Goal: Task Accomplishment & Management: Use online tool/utility

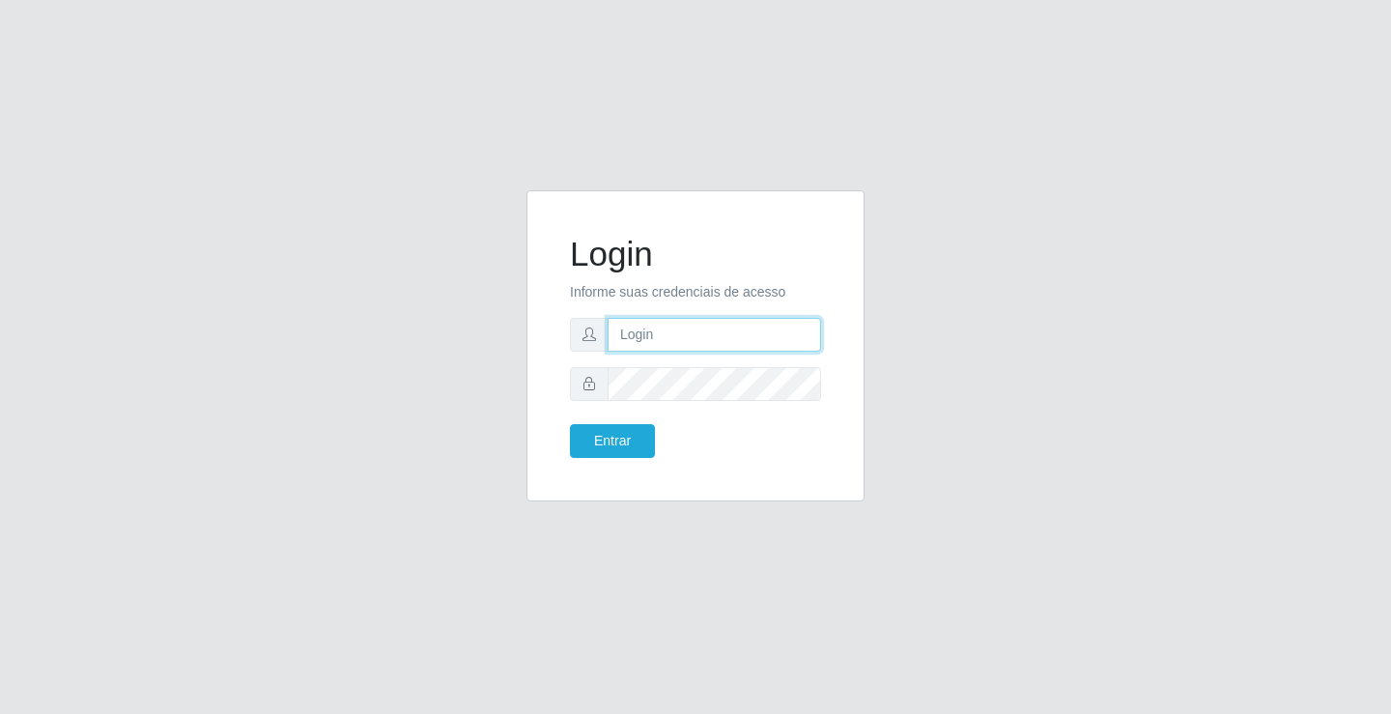
click at [672, 339] on input "text" at bounding box center [715, 335] width 214 height 34
type input "[EMAIL_ADDRESS][DOMAIN_NAME]"
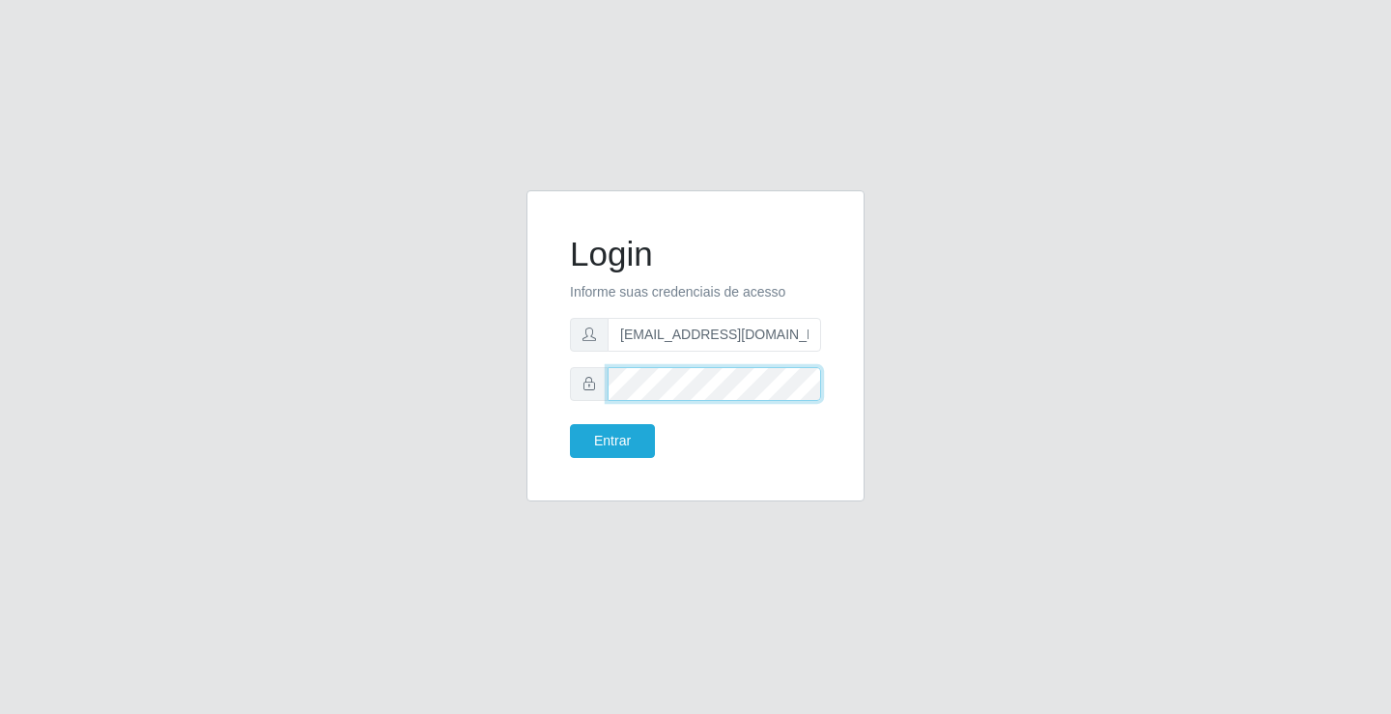
click at [570, 424] on button "Entrar" at bounding box center [612, 441] width 85 height 34
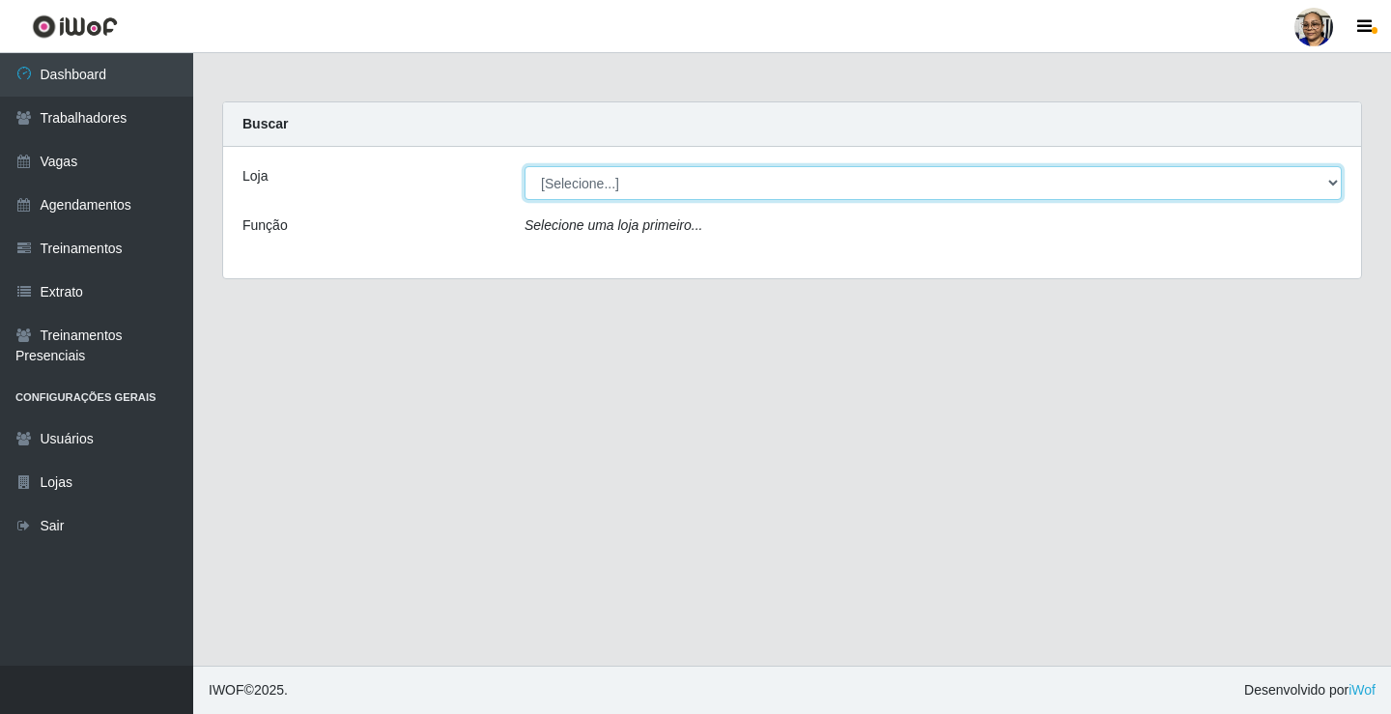
click at [1334, 183] on select "[Selecione...] Mercadinho [GEOGRAPHIC_DATA]" at bounding box center [933, 183] width 817 height 34
select select "345"
click at [525, 166] on select "[Selecione...] Mercadinho [GEOGRAPHIC_DATA]" at bounding box center [933, 183] width 817 height 34
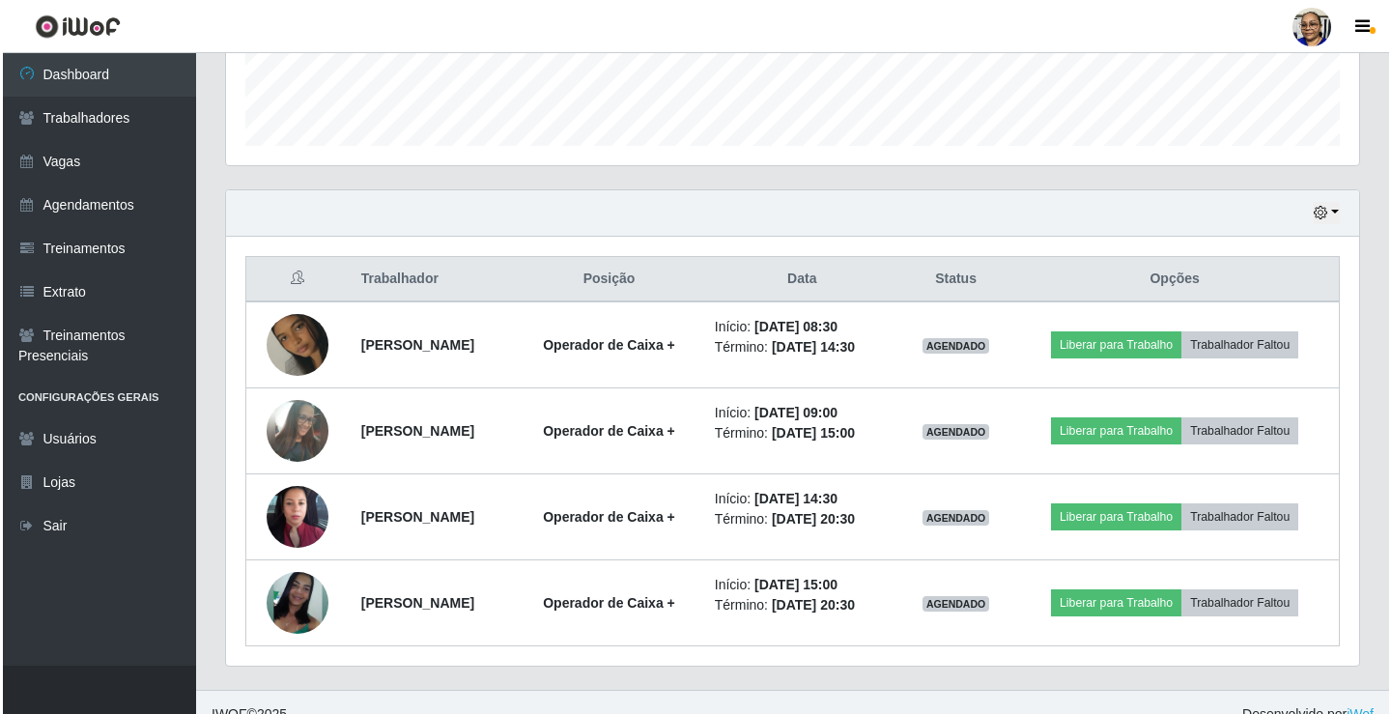
scroll to position [569, 0]
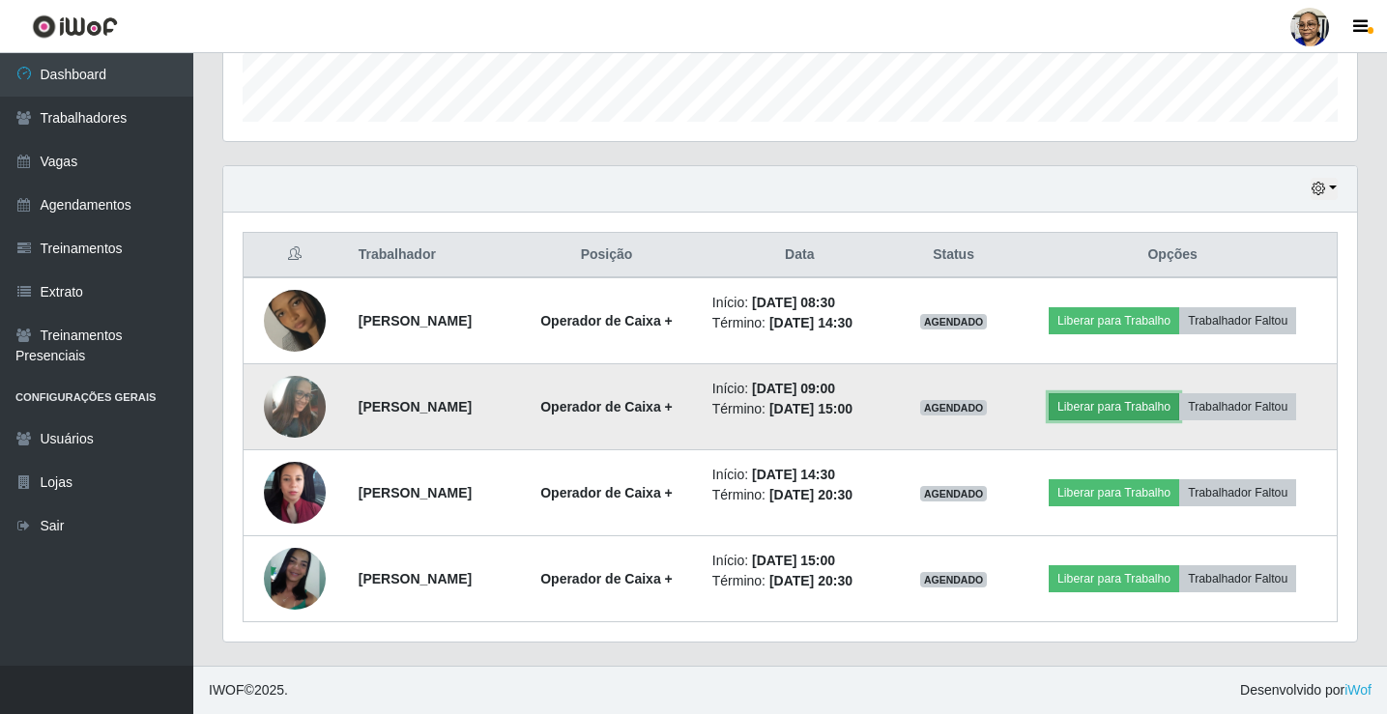
click at [1130, 410] on button "Liberar para Trabalho" at bounding box center [1113, 406] width 130 height 27
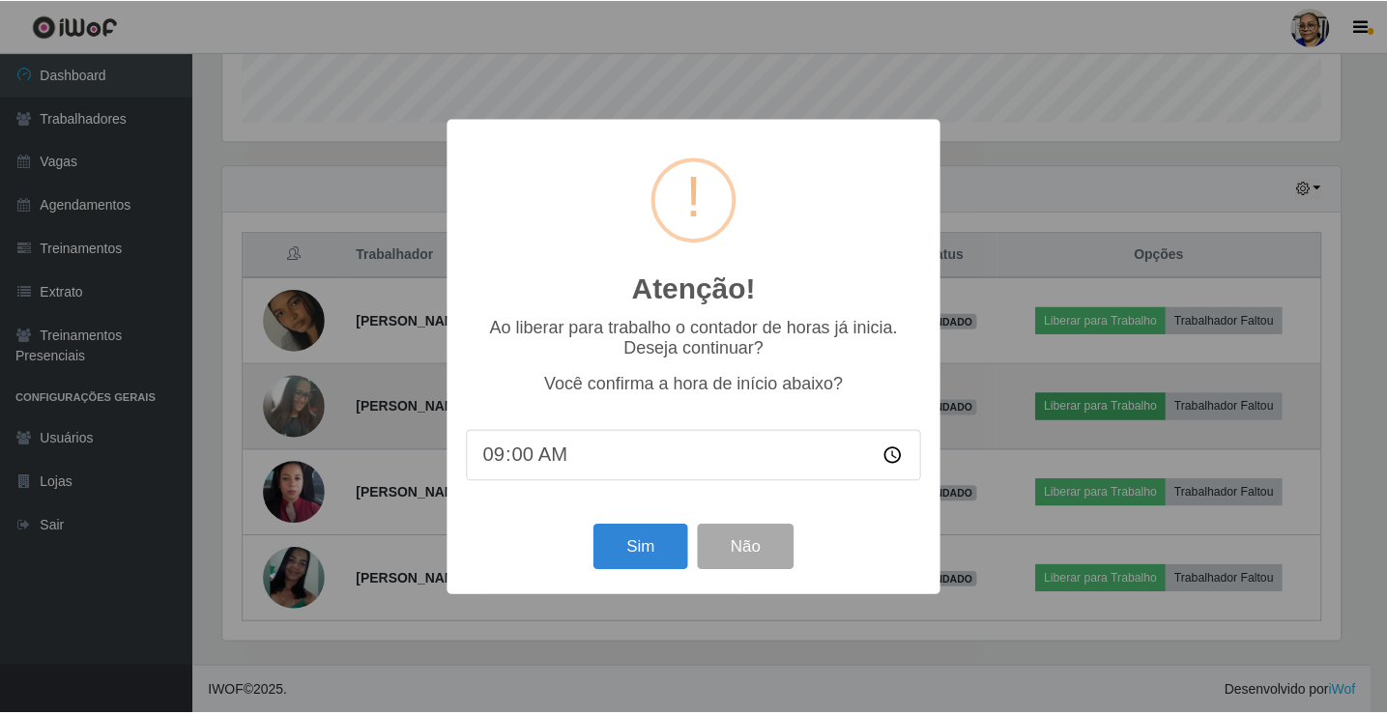
scroll to position [401, 1122]
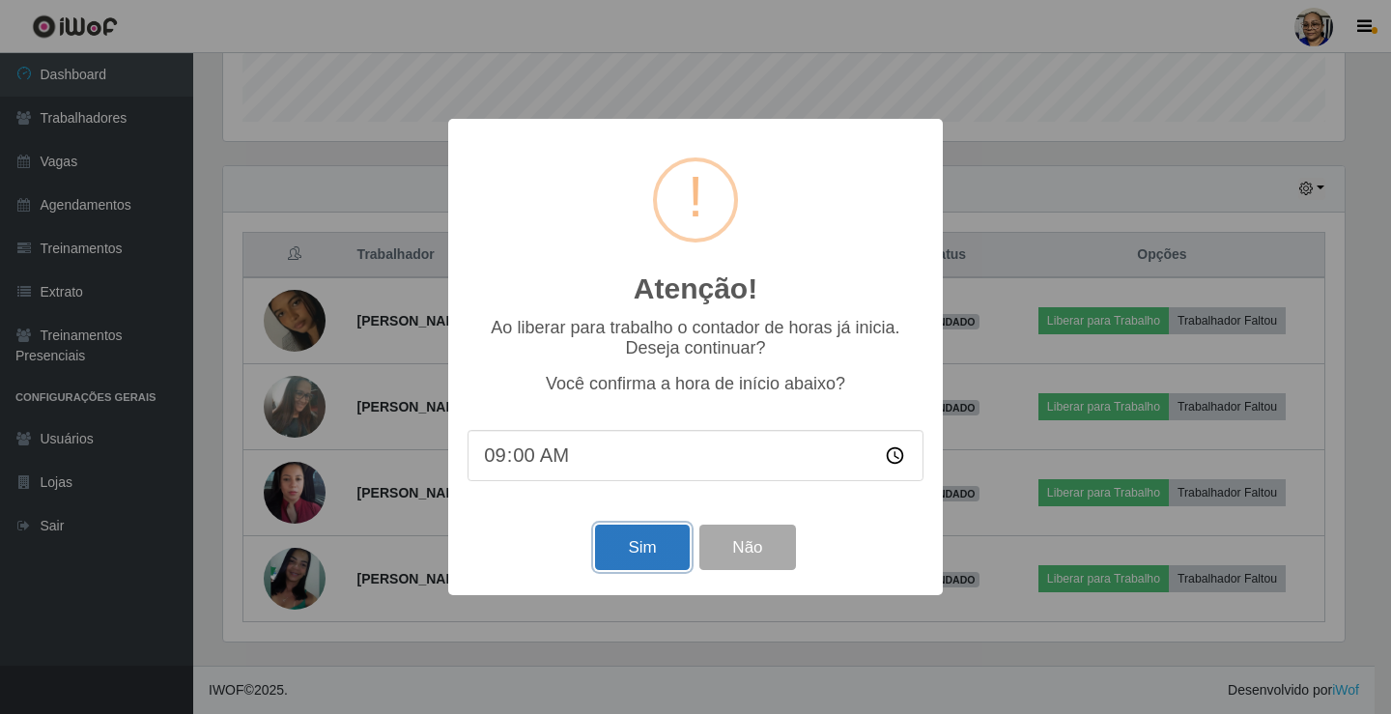
click at [626, 555] on button "Sim" at bounding box center [642, 547] width 94 height 45
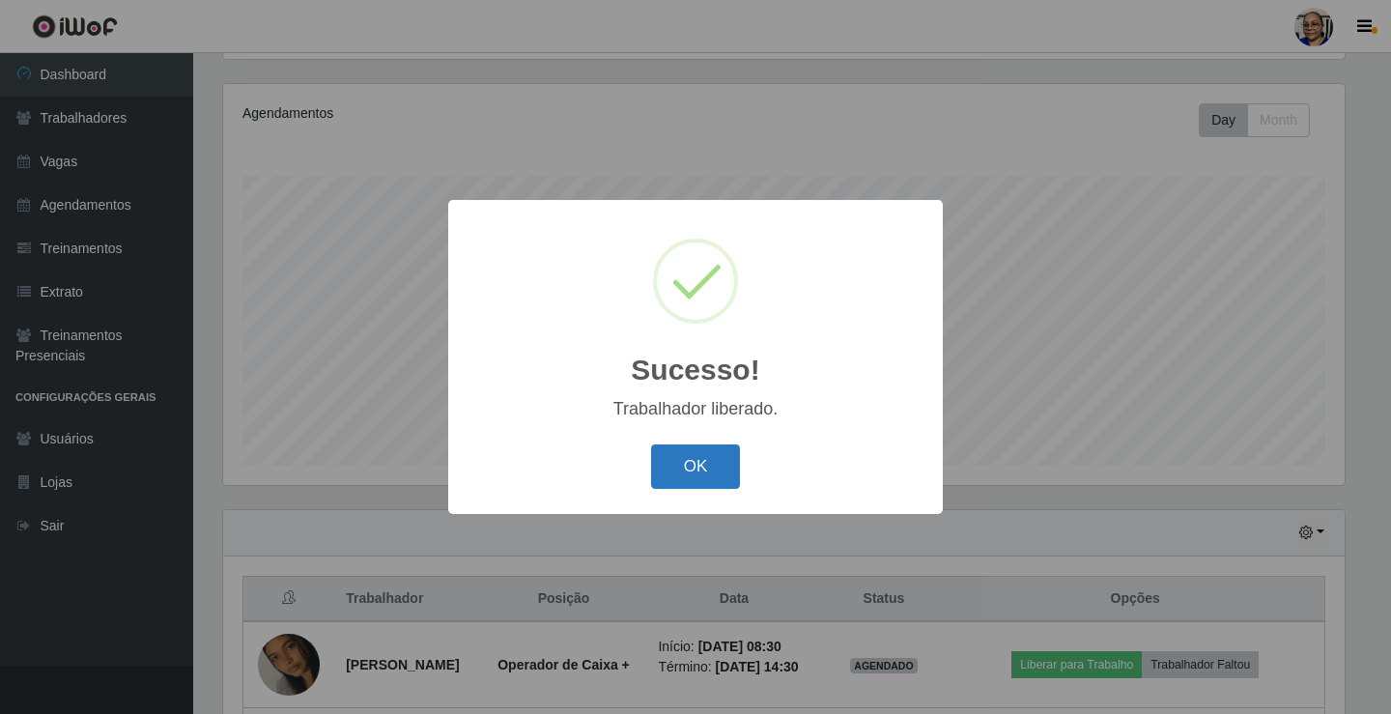
click at [690, 461] on button "OK" at bounding box center [696, 466] width 90 height 45
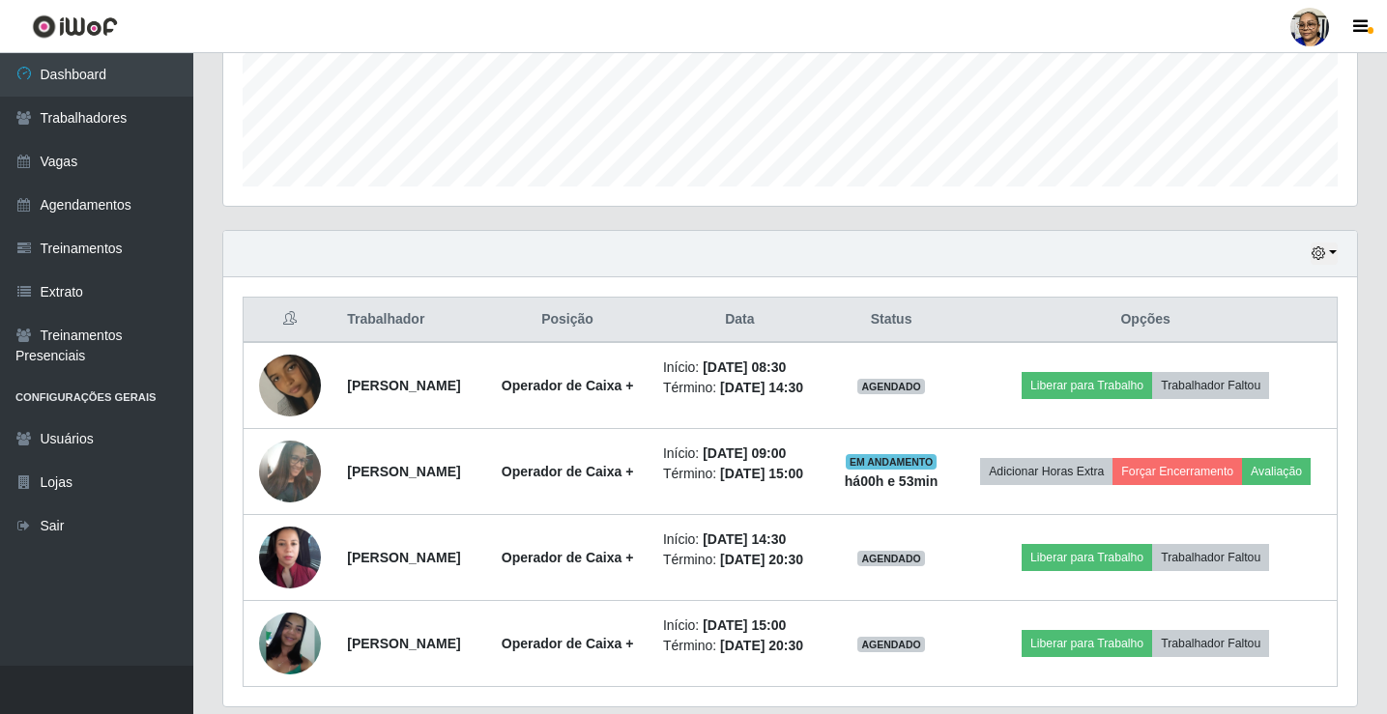
scroll to position [515, 0]
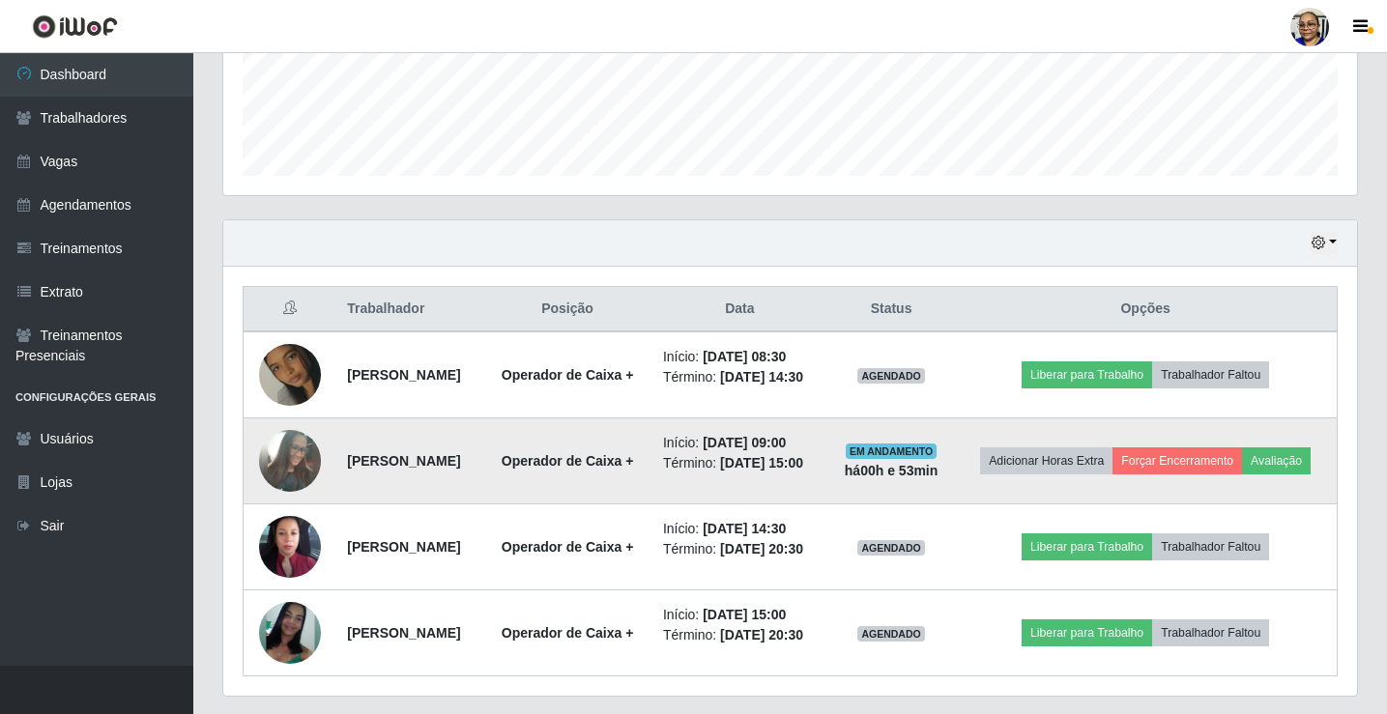
click at [286, 486] on img at bounding box center [290, 461] width 62 height 84
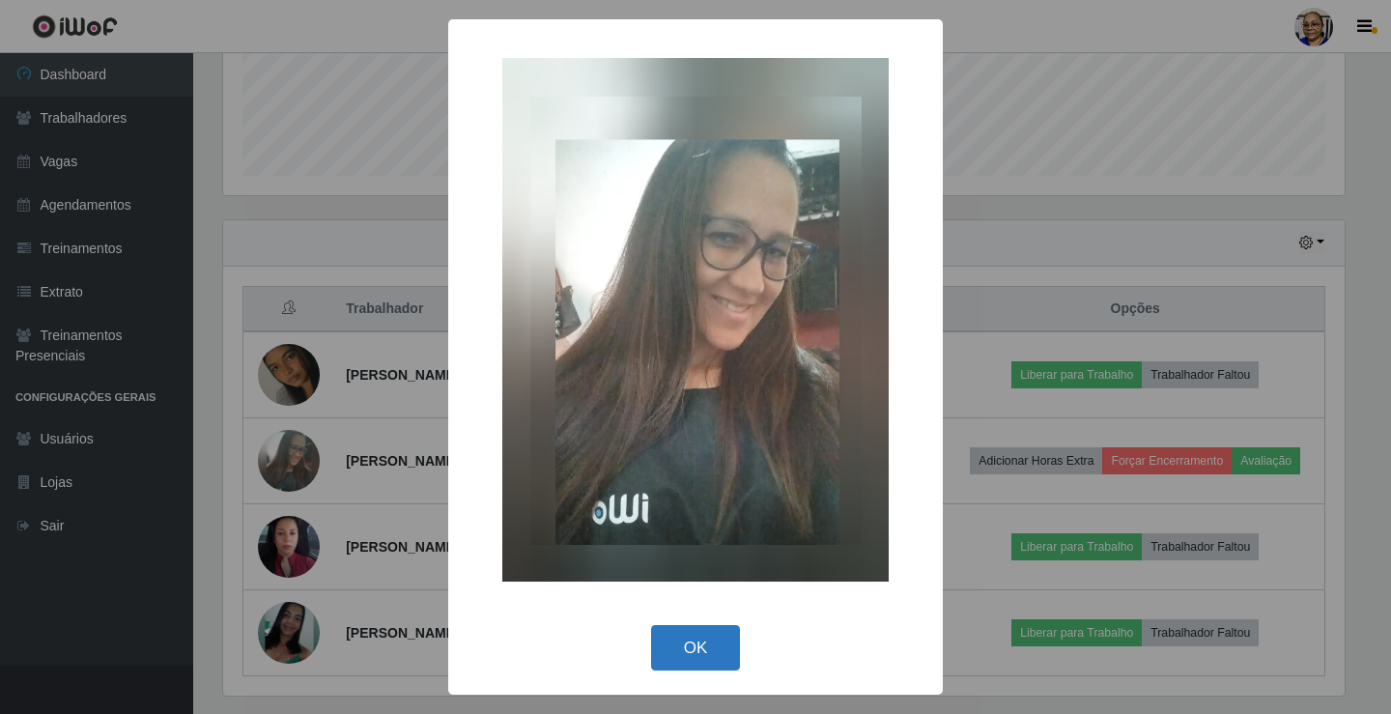
click at [698, 645] on button "OK" at bounding box center [696, 647] width 90 height 45
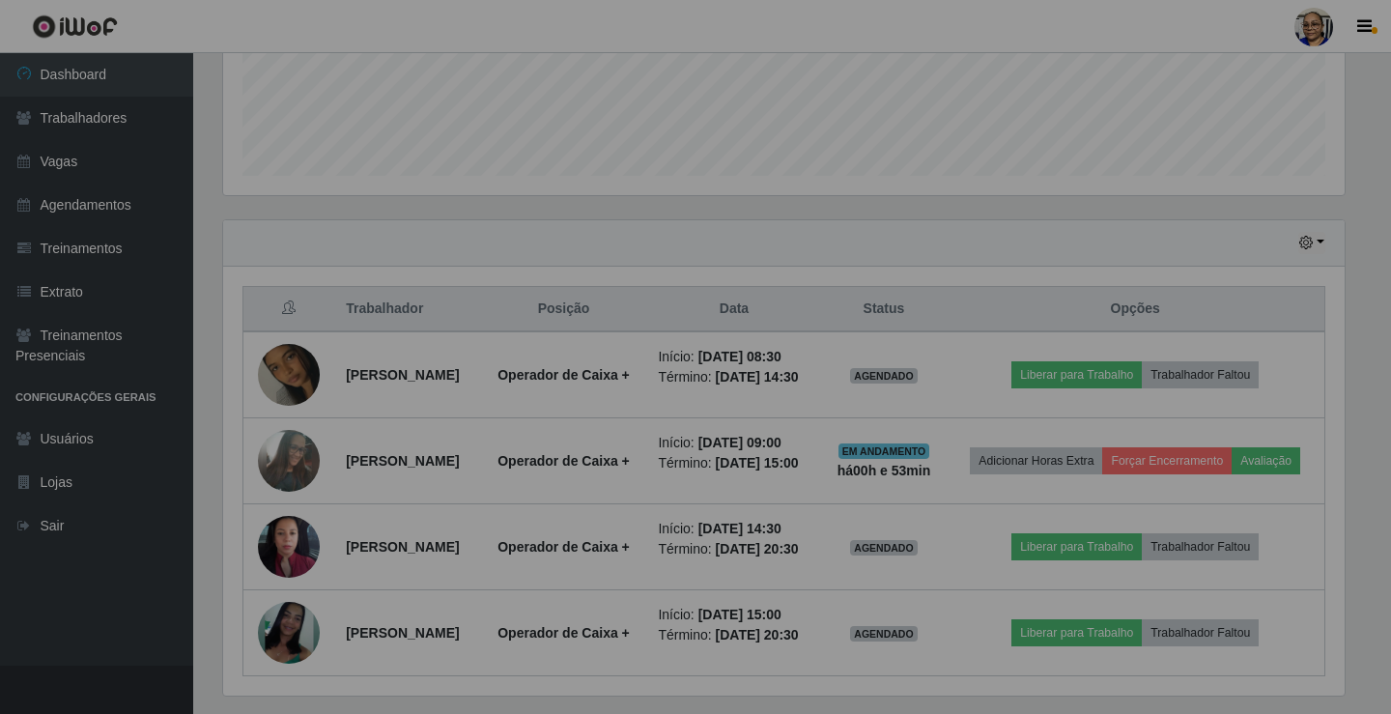
scroll to position [401, 1133]
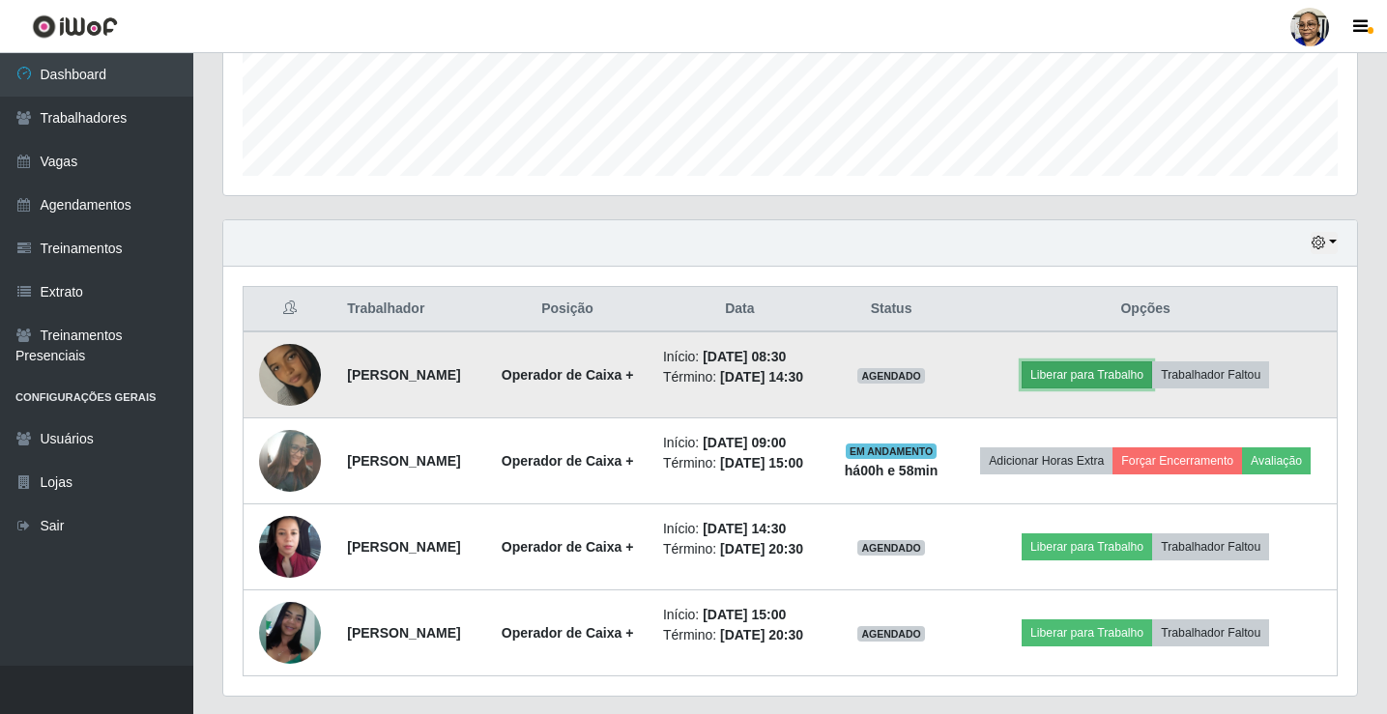
click at [1133, 384] on button "Liberar para Trabalho" at bounding box center [1086, 374] width 130 height 27
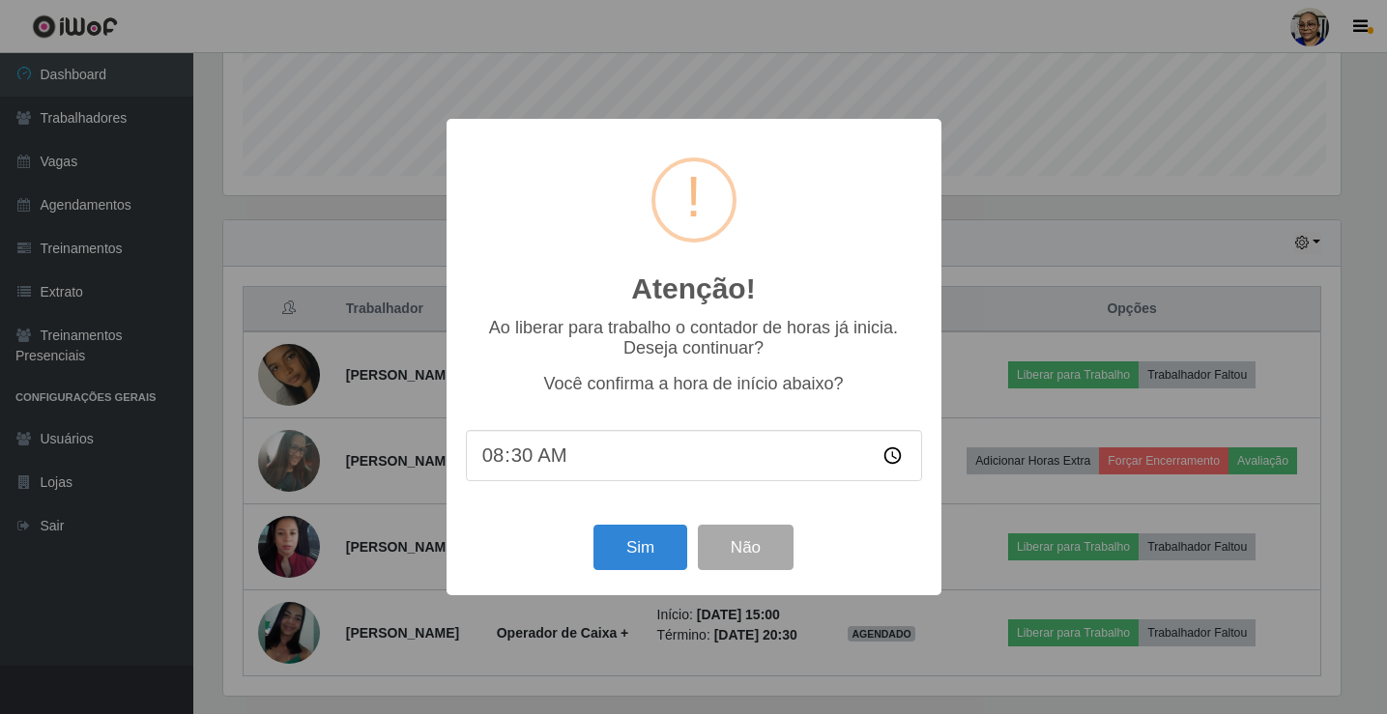
scroll to position [401, 1122]
click at [658, 535] on button "Sim" at bounding box center [642, 547] width 94 height 45
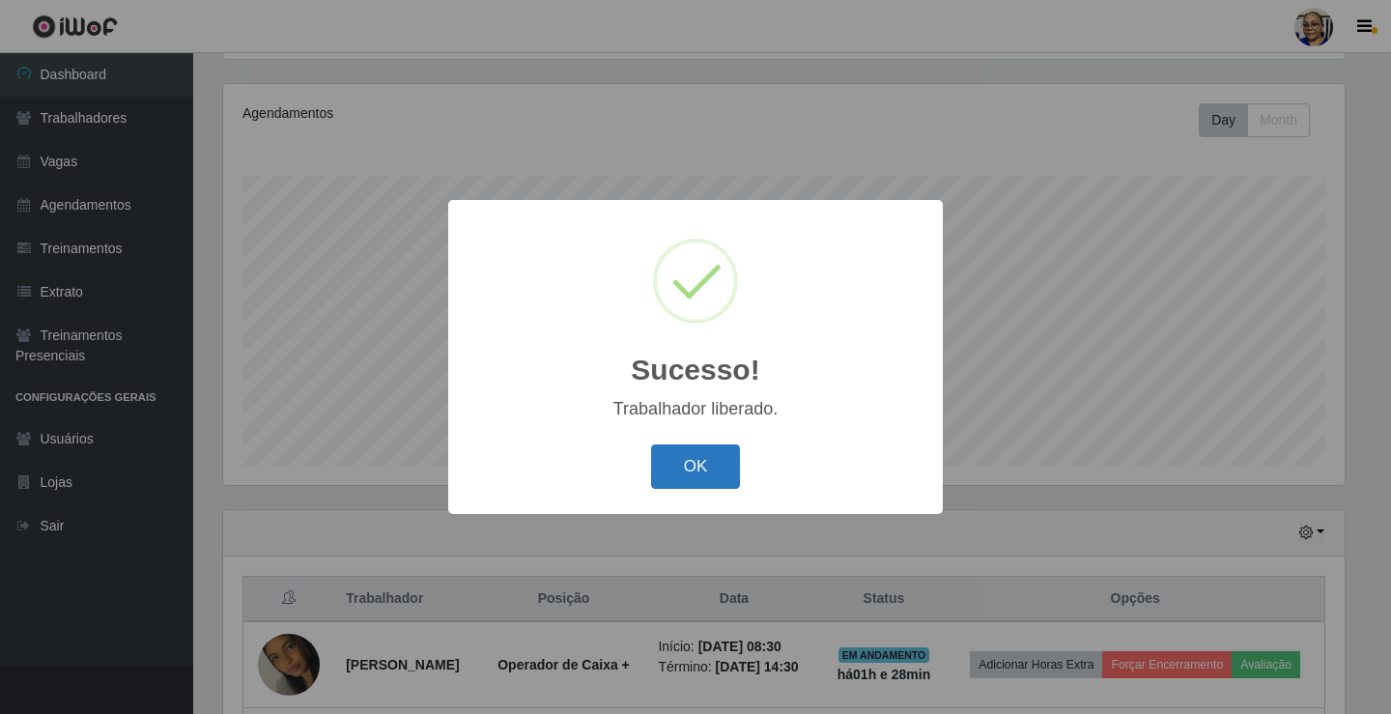
click at [700, 475] on button "OK" at bounding box center [696, 466] width 90 height 45
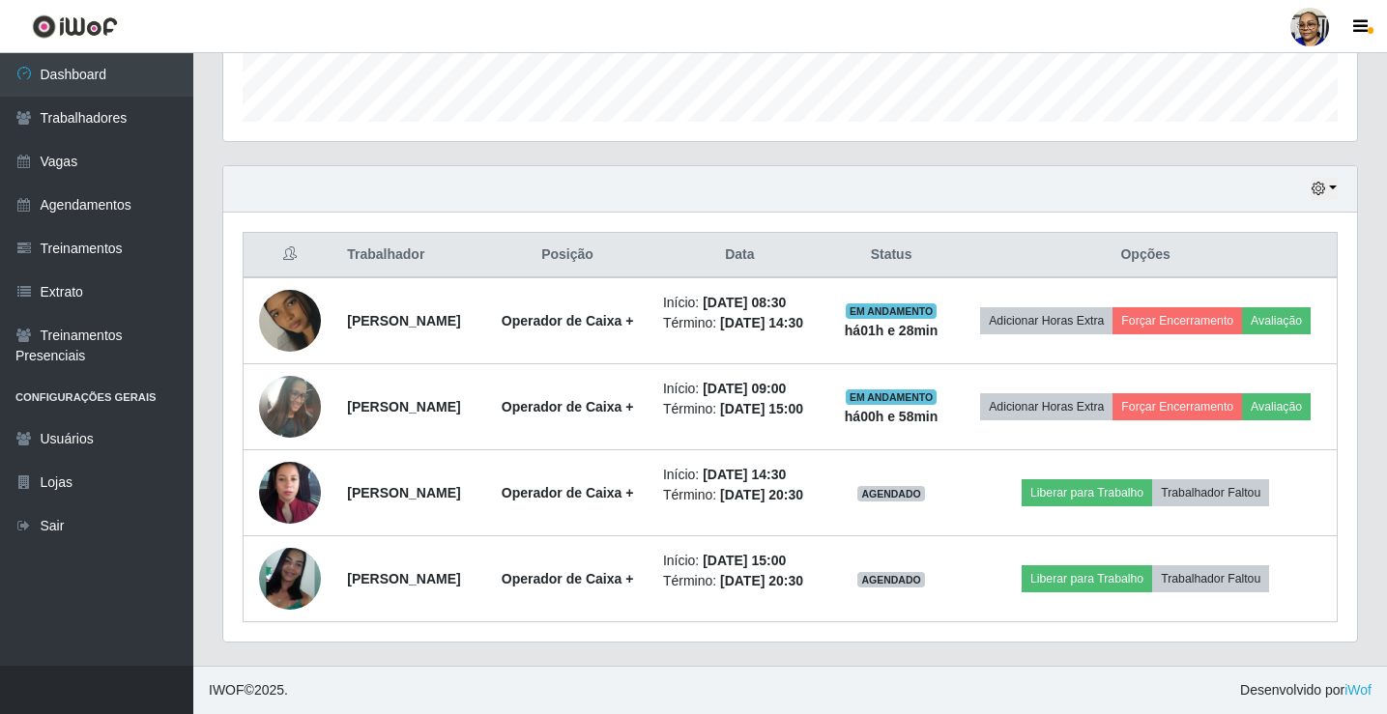
scroll to position [627, 0]
